Goal: Check status: Check status

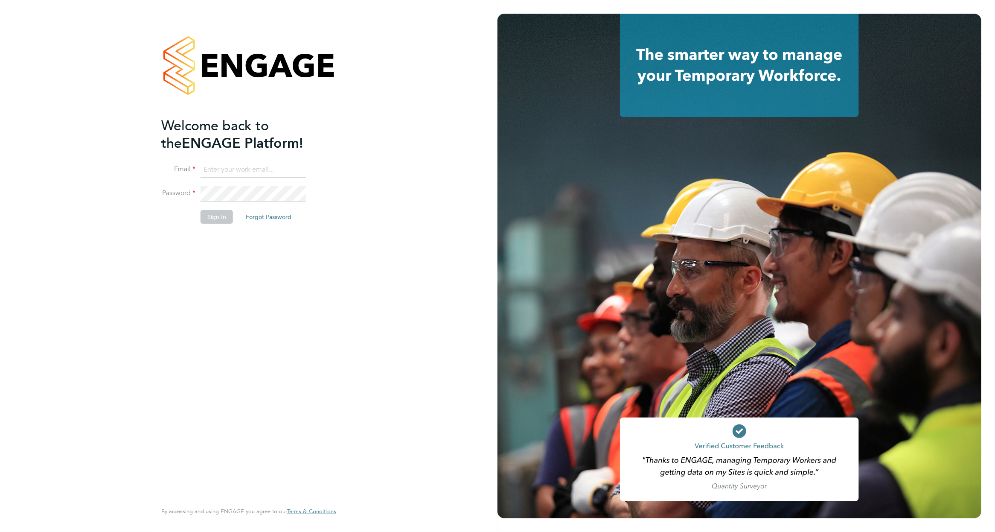
click at [291, 169] on input at bounding box center [253, 169] width 105 height 15
type input "dan.fitton@randstadcpe.com"
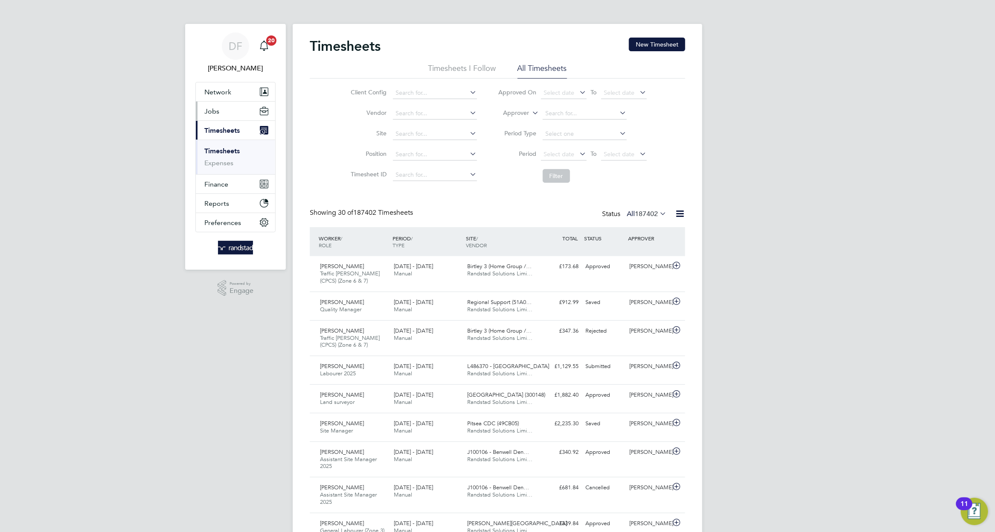
click at [213, 108] on span "Jobs" at bounding box center [211, 111] width 15 height 8
click at [400, 129] on input at bounding box center [435, 134] width 84 height 12
click at [416, 142] on li "N470252 - Basf ord" at bounding box center [434, 146] width 85 height 12
type input "N470252 - [PERSON_NAME]"
click at [566, 172] on button "Filter" at bounding box center [556, 176] width 27 height 14
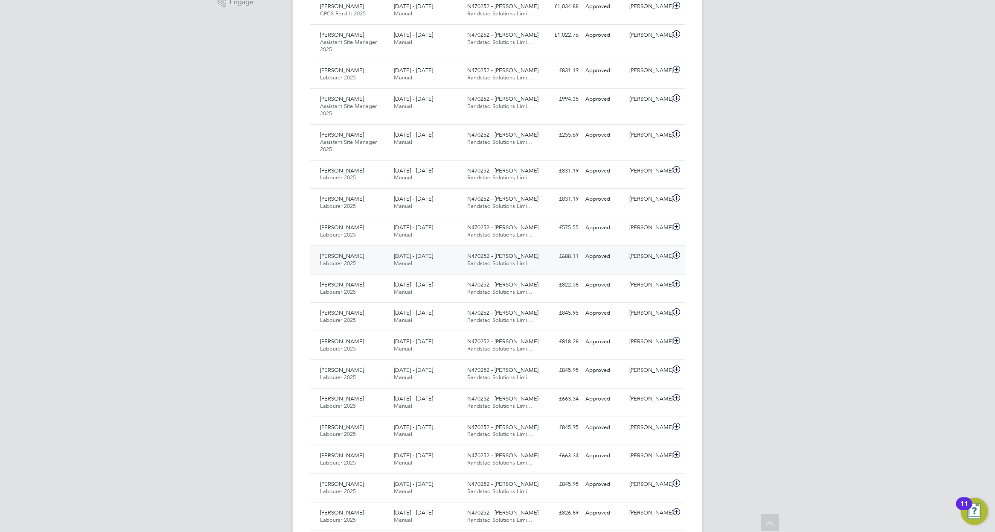
click at [435, 266] on div "[DATE] - [DATE] Manual" at bounding box center [427, 259] width 74 height 21
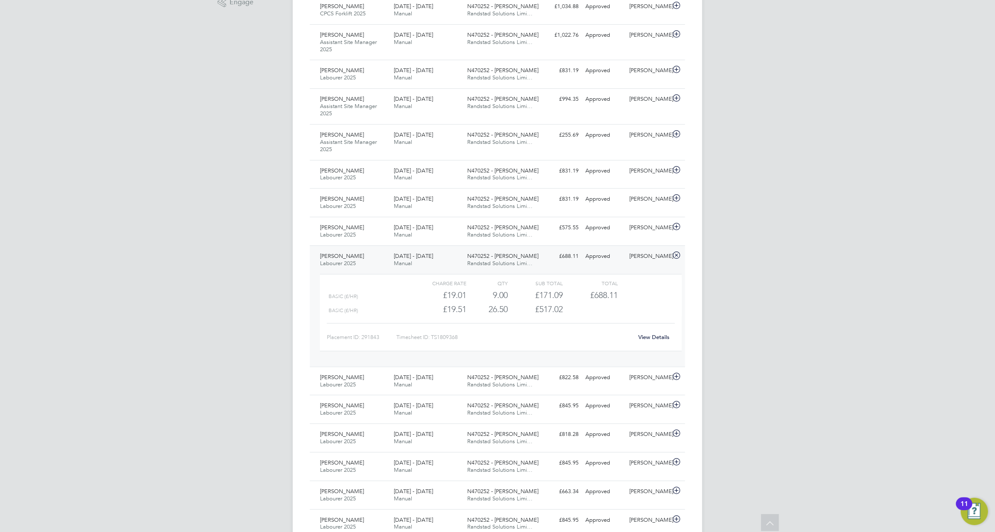
click at [435, 266] on div "[DATE] - [DATE] Manual" at bounding box center [427, 259] width 74 height 21
